Goal: Information Seeking & Learning: Learn about a topic

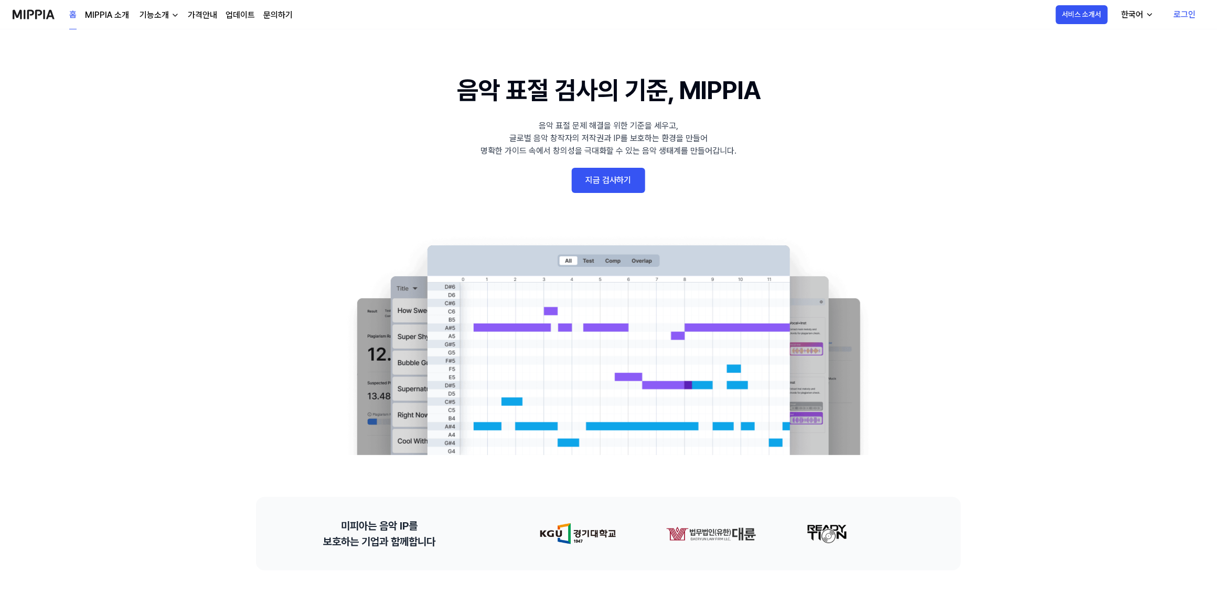
click at [614, 174] on link "지금 검사하기" at bounding box center [608, 180] width 73 height 25
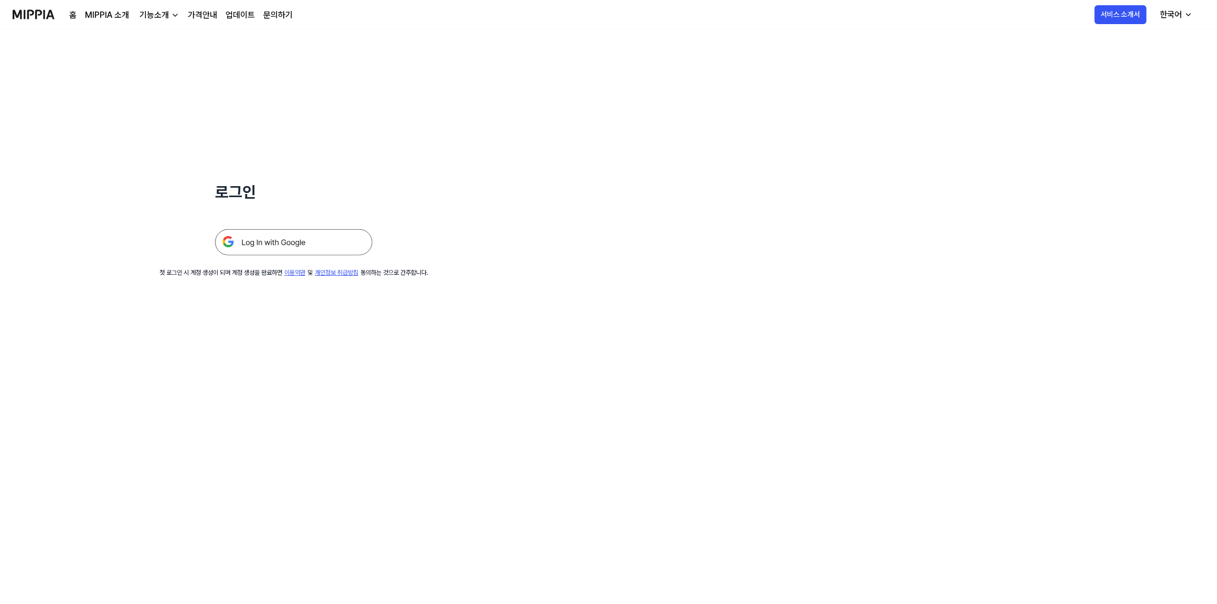
click at [98, 14] on link "MIPPIA 소개" at bounding box center [107, 15] width 44 height 13
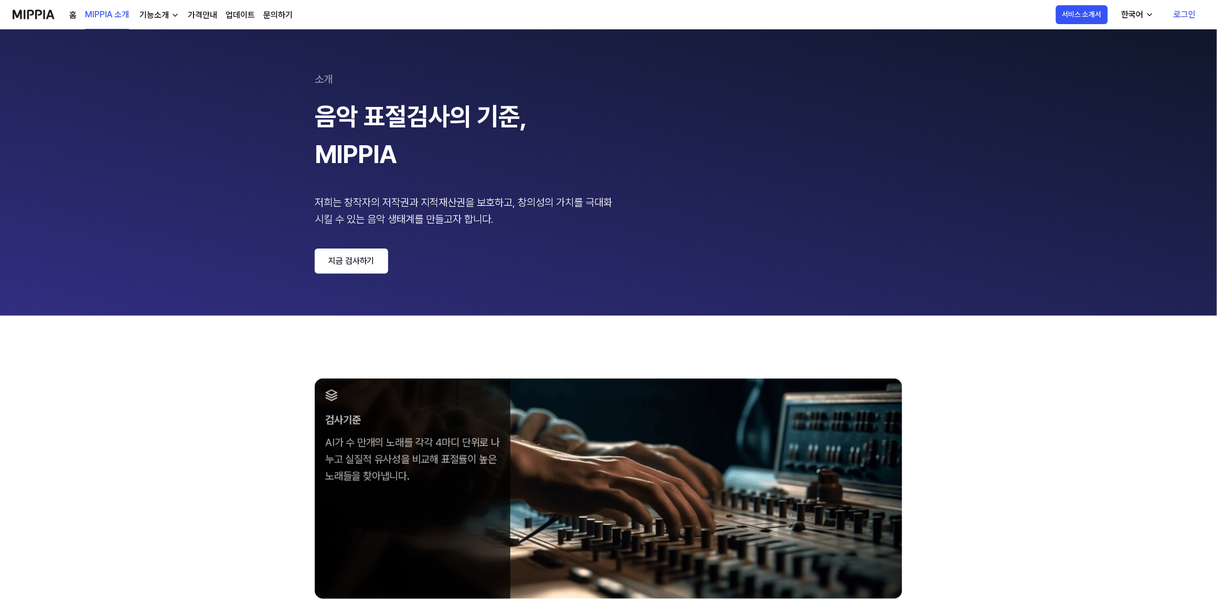
click at [161, 14] on div "기능소개" at bounding box center [154, 15] width 34 height 13
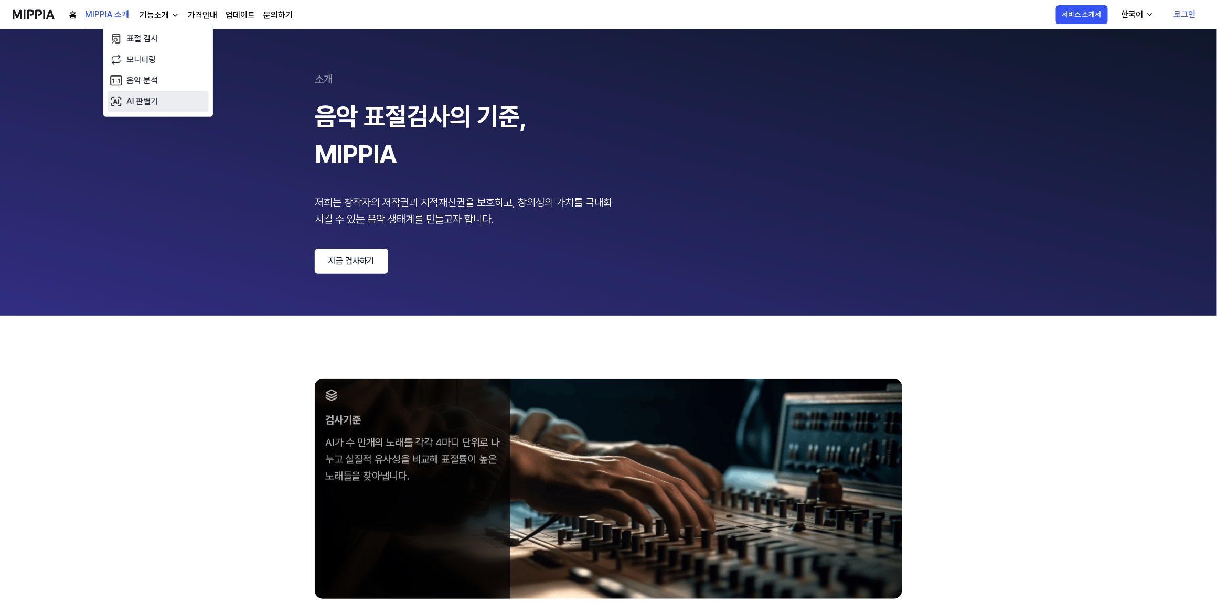
click at [140, 99] on link "AI 판별기" at bounding box center [158, 101] width 101 height 21
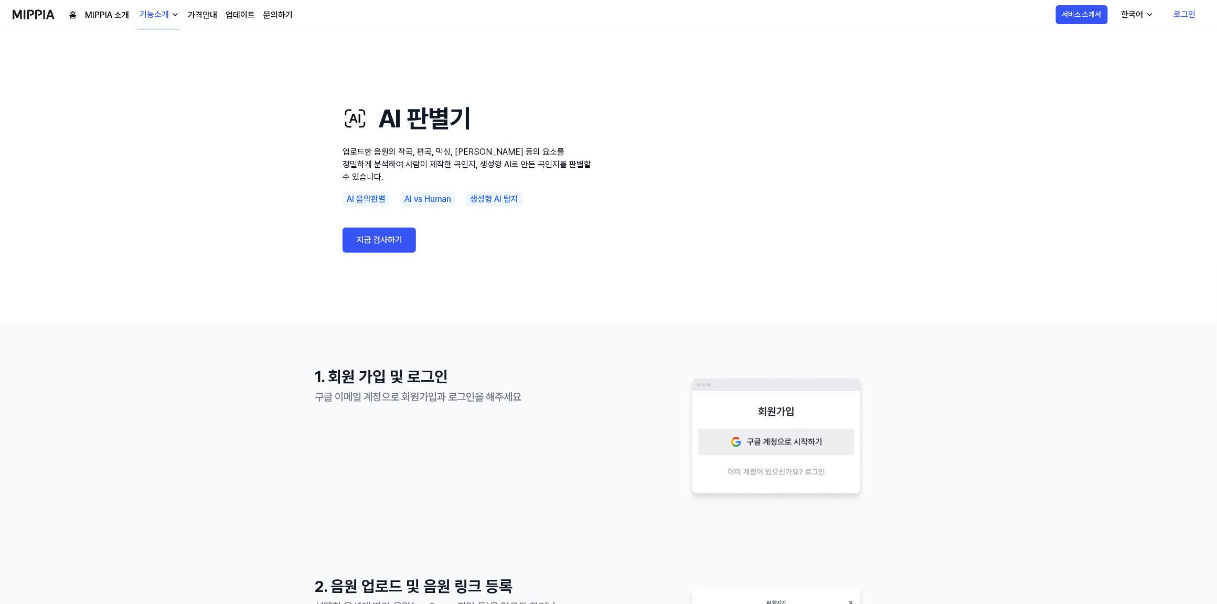
click at [1138, 13] on div "한국어" at bounding box center [1133, 14] width 26 height 13
click at [1089, 9] on button "서비스 소개서" at bounding box center [1082, 14] width 52 height 19
click at [201, 10] on link "가격안내" at bounding box center [202, 15] width 29 height 13
